Goal: Register for event/course

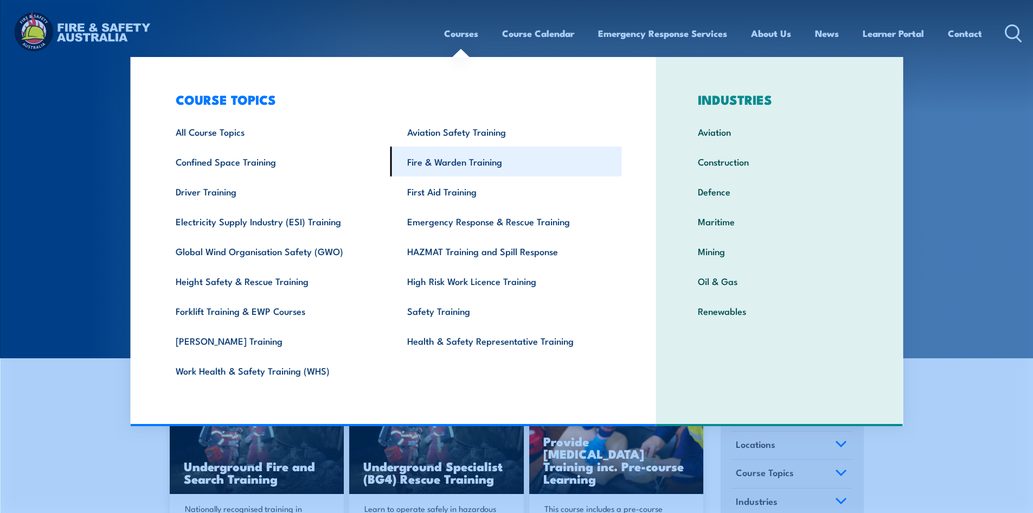
click at [421, 154] on link "Fire & Warden Training" at bounding box center [507, 161] width 232 height 30
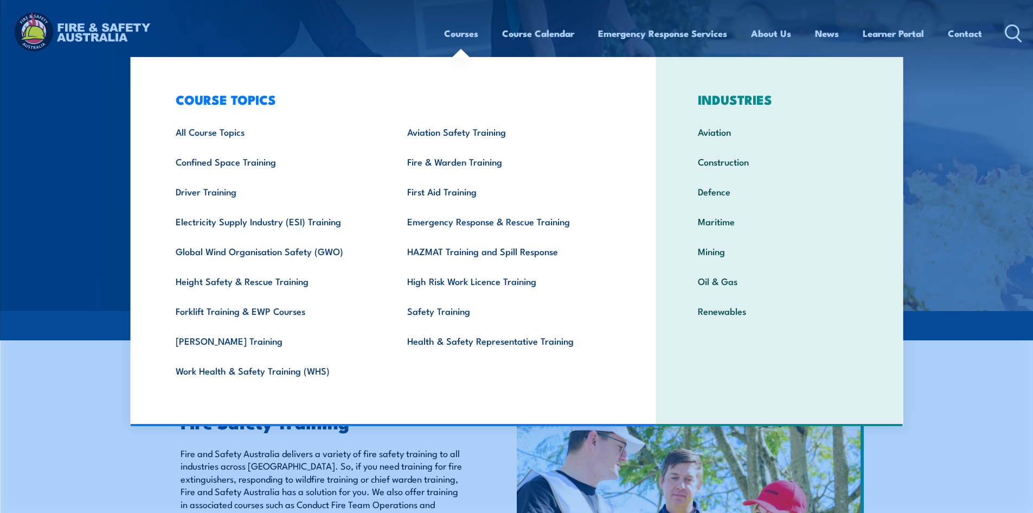
click at [124, 100] on img at bounding box center [516, 155] width 1033 height 311
click at [423, 163] on link "Fire & Warden Training" at bounding box center [507, 161] width 232 height 30
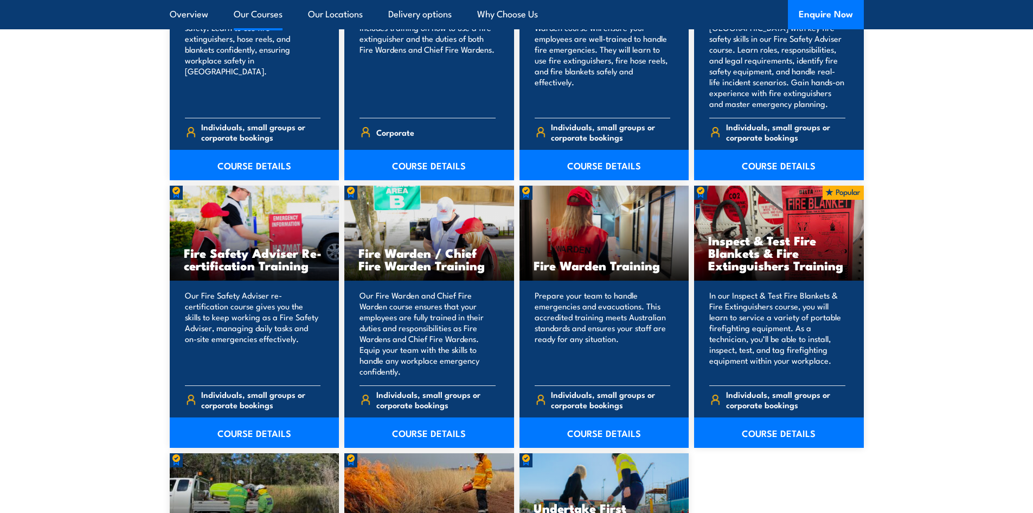
scroll to position [1302, 0]
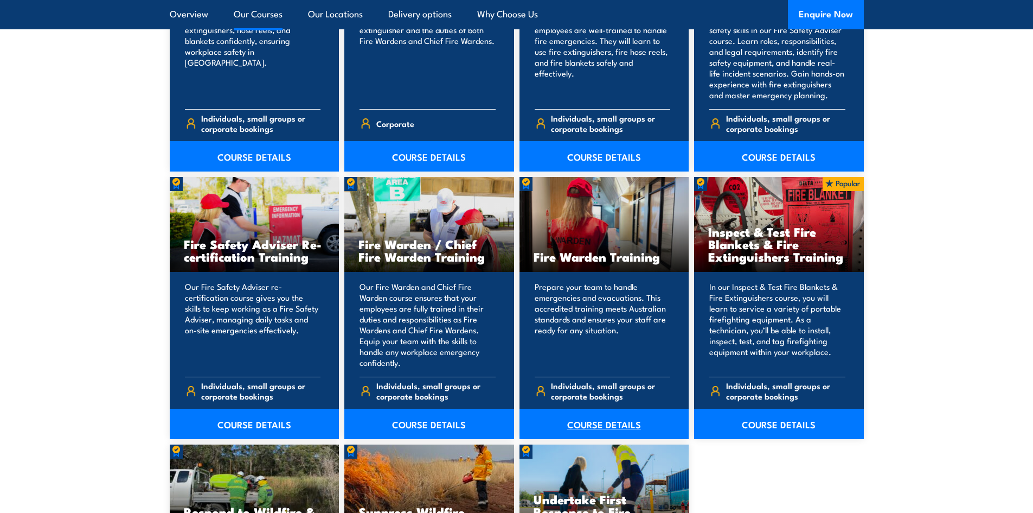
click at [589, 420] on link "COURSE DETAILS" at bounding box center [605, 423] width 170 height 30
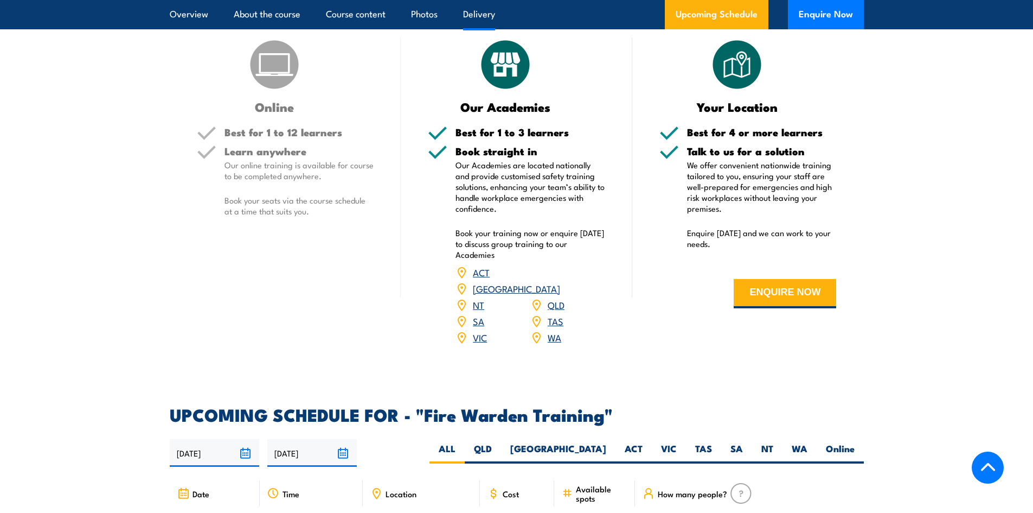
scroll to position [1844, 0]
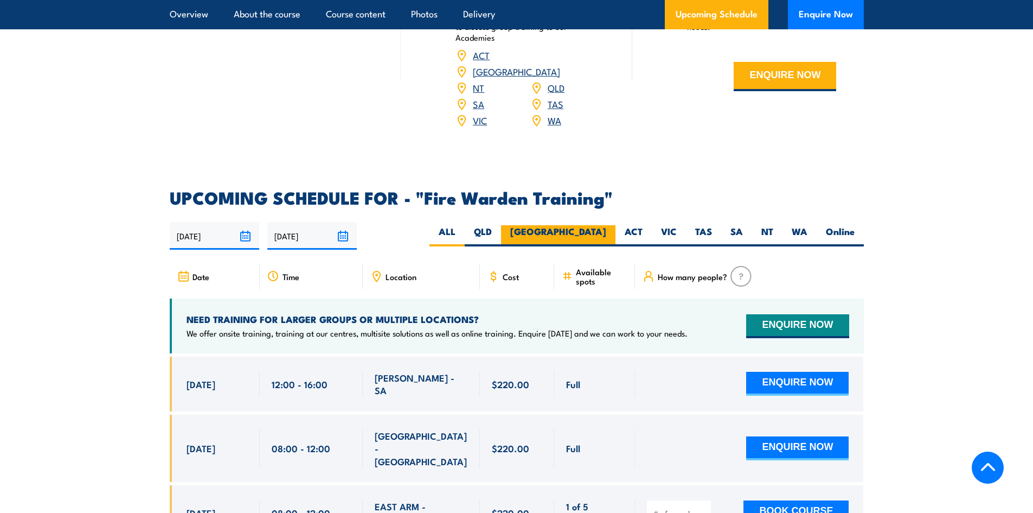
click at [593, 225] on label "NSW" at bounding box center [558, 235] width 114 height 21
click at [606, 225] on input "NSW" at bounding box center [609, 228] width 7 height 7
radio input "true"
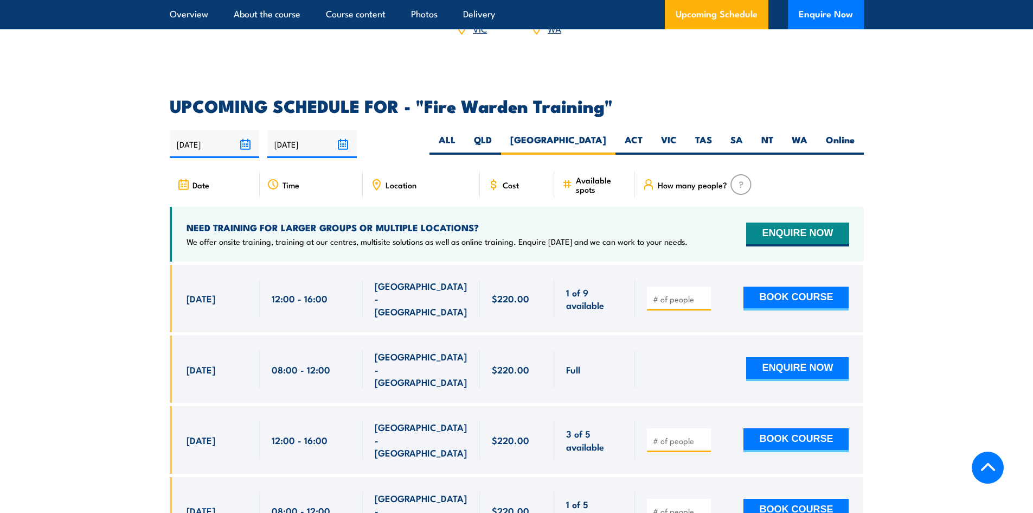
scroll to position [2017, 0]
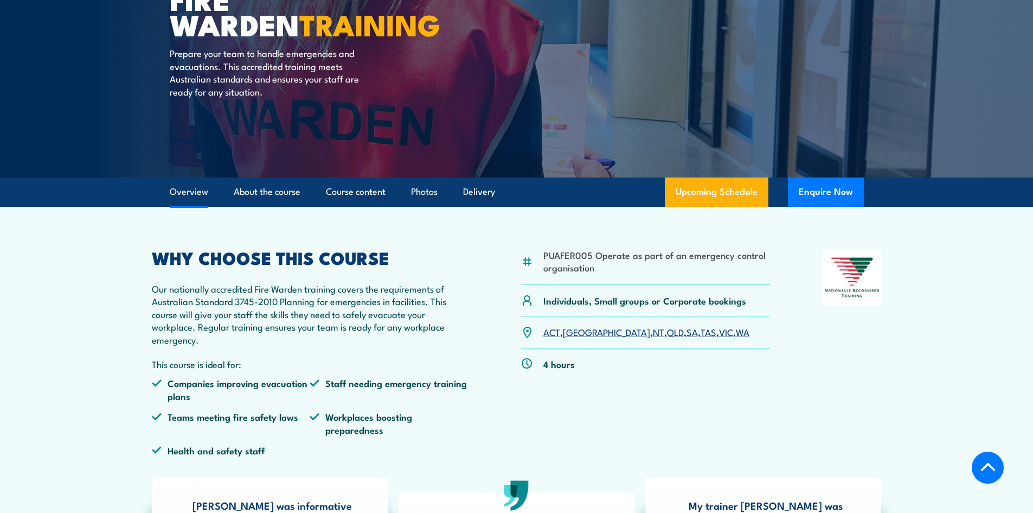
scroll to position [0, 0]
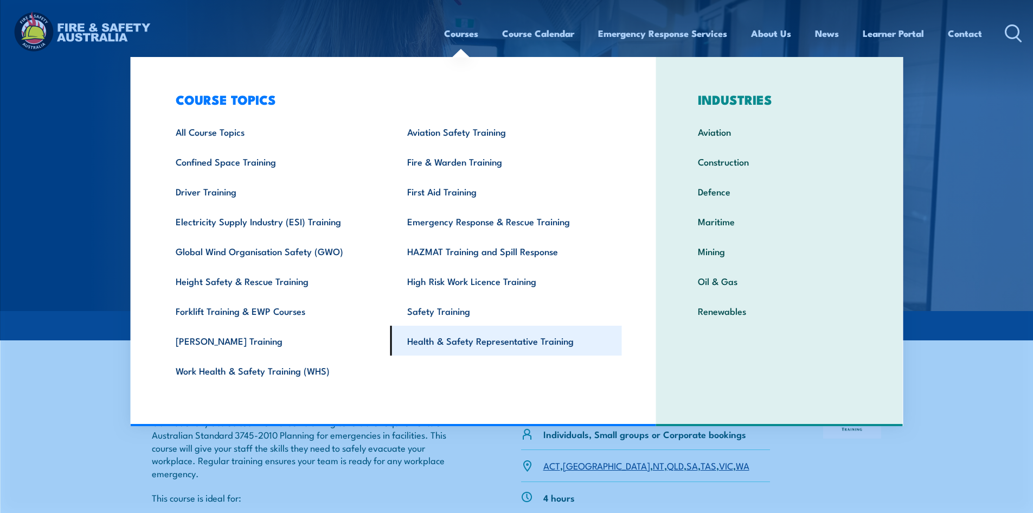
click at [452, 343] on link "Health & Safety Representative Training" at bounding box center [507, 340] width 232 height 30
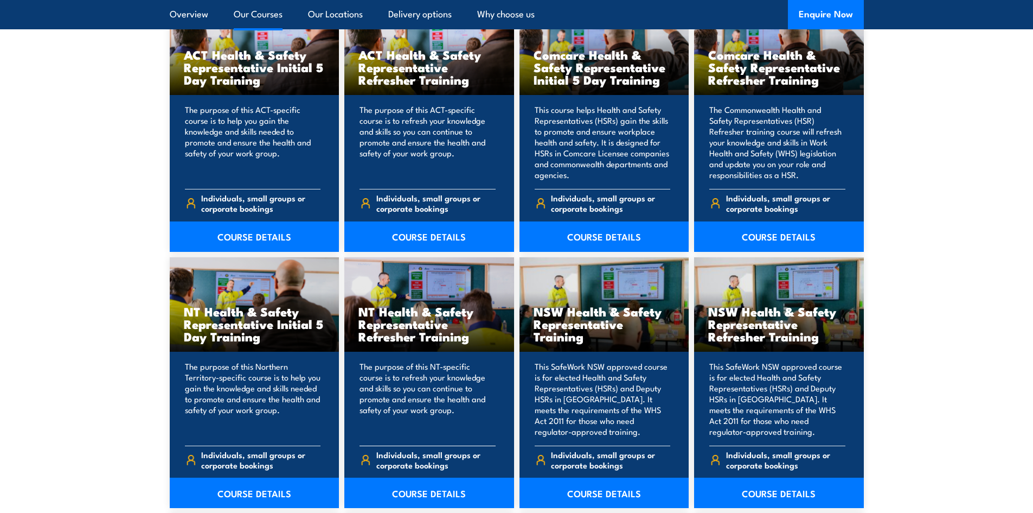
scroll to position [1031, 0]
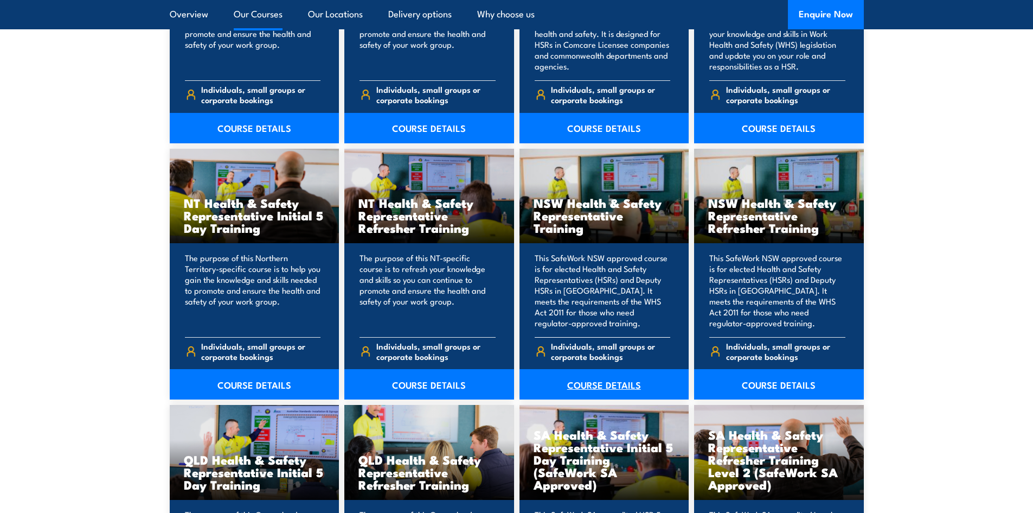
click at [589, 386] on link "COURSE DETAILS" at bounding box center [605, 384] width 170 height 30
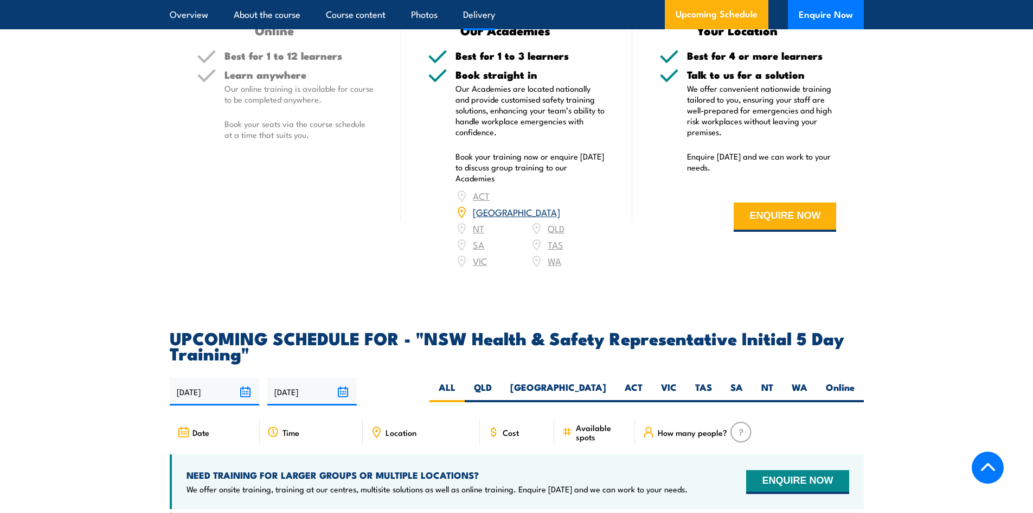
scroll to position [1844, 0]
